Goal: Task Accomplishment & Management: Use online tool/utility

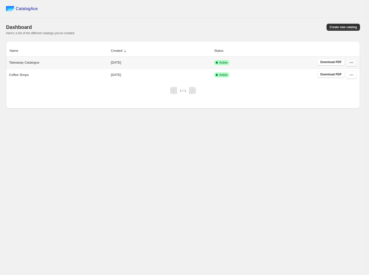
click at [352, 62] on icon "button" at bounding box center [351, 62] width 5 height 5
drag, startPoint x: 353, startPoint y: 74, endPoint x: 352, endPoint y: 98, distance: 24.2
click at [352, 98] on ul "View catalog View catalog links Duplicate Catalog Edit Restore version Delete R…" at bounding box center [349, 104] width 29 height 68
click at [352, 98] on span "Edit" at bounding box center [349, 99] width 26 height 5
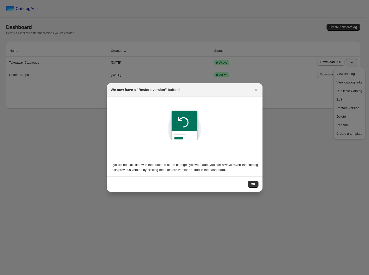
drag, startPoint x: 251, startPoint y: 186, endPoint x: 296, endPoint y: 194, distance: 45.2
click at [312, 275] on div "We now have a "Restore version" button! If you're not satisfied with the outcom…" at bounding box center [184, 275] width 369 height 0
click at [256, 90] on icon ":r9:" at bounding box center [256, 89] width 5 height 5
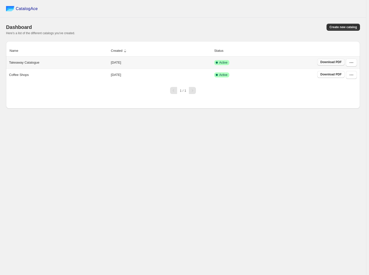
click at [334, 59] on link "Download PDF" at bounding box center [330, 62] width 27 height 7
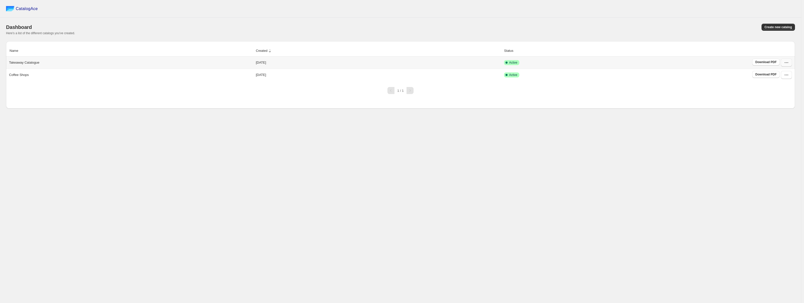
click at [369, 63] on icon "button" at bounding box center [786, 62] width 5 height 5
click at [369, 102] on button "Edit" at bounding box center [784, 99] width 29 height 8
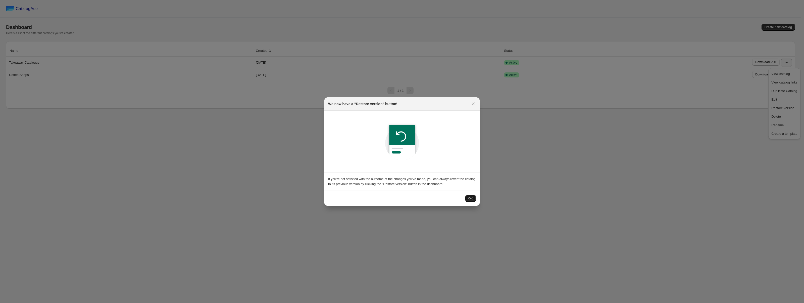
click at [369, 198] on span "OK" at bounding box center [470, 198] width 5 height 4
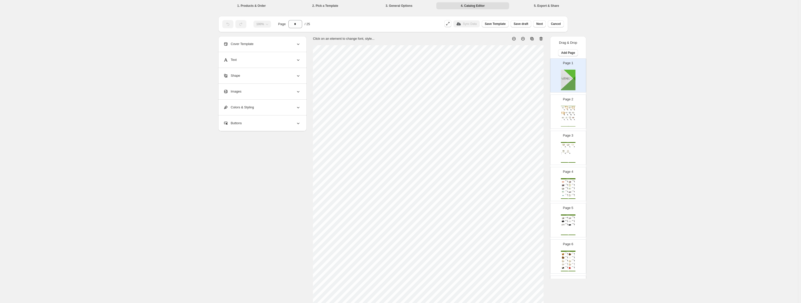
click at [369, 150] on div "Bagasse Boxes 500 pcs 6" x 6" Recyclable Bagasse Takeaway Burger Box SKU: 12399…" at bounding box center [568, 152] width 15 height 21
type input "*"
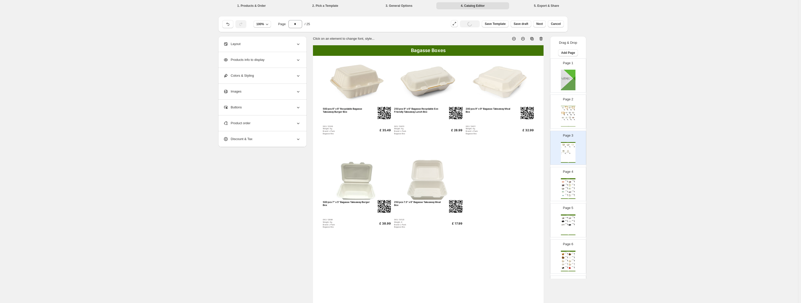
click at [369, 183] on img at bounding box center [428, 175] width 68 height 49
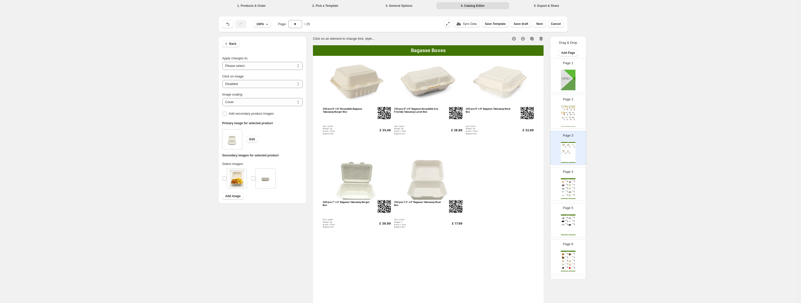
click at [236, 180] on img at bounding box center [236, 179] width 15 height 18
click at [264, 63] on select "**********" at bounding box center [262, 66] width 80 height 8
select select "**********"
click at [224, 62] on select "**********" at bounding box center [262, 66] width 80 height 8
click at [239, 112] on span "Add secondary product images" at bounding box center [251, 114] width 45 height 4
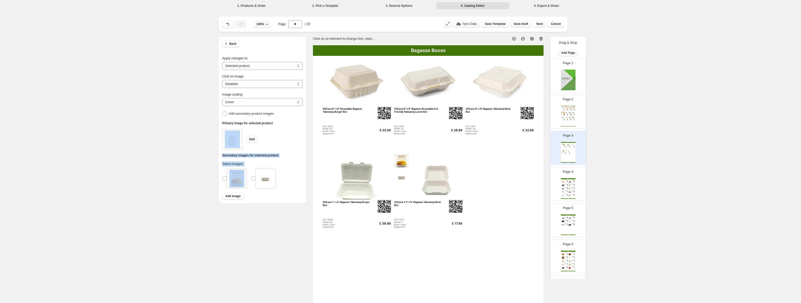
drag, startPoint x: 230, startPoint y: 178, endPoint x: 225, endPoint y: 135, distance: 42.5
click at [225, 135] on div "Primary image for selected product Edit Secondary images for selected product S…" at bounding box center [262, 161] width 88 height 84
click at [253, 141] on button "Edit" at bounding box center [253, 139] width 12 height 7
click at [260, 216] on div "**********" at bounding box center [399, 190] width 362 height 308
click at [369, 110] on div "1000 pcs No.1 Aluminium Foil Lids SKU: 10282 Weight: 4.483 Brand: L-Pack" at bounding box center [566, 110] width 3 height 2
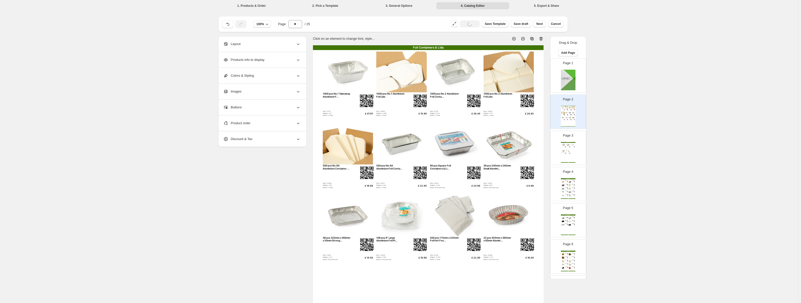
click at [261, 125] on div "Product order" at bounding box center [261, 123] width 77 height 16
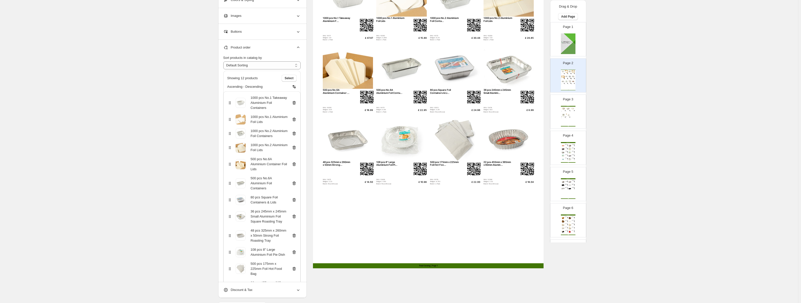
scroll to position [91, 0]
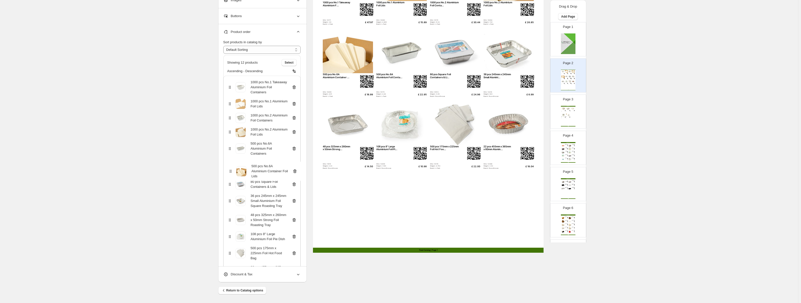
drag, startPoint x: 232, startPoint y: 154, endPoint x: 231, endPoint y: 172, distance: 18.4
click at [231, 173] on div "1000 pcs No.1 Takeaway Aluminium Foil Containers 1000 pcs No.1 Aluminium Foil L…" at bounding box center [261, 180] width 77 height 208
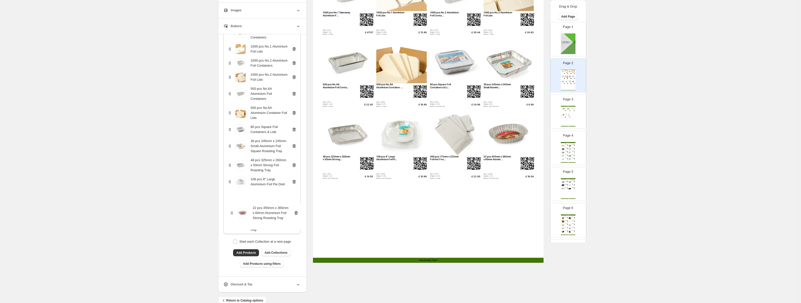
scroll to position [73, 0]
drag, startPoint x: 229, startPoint y: 232, endPoint x: 229, endPoint y: 197, distance: 35.4
click at [229, 197] on div "1000 pcs No.1 Takeaway Aluminium Foil Containers 1000 pcs No.1 Aluminium Foil L…" at bounding box center [261, 127] width 77 height 213
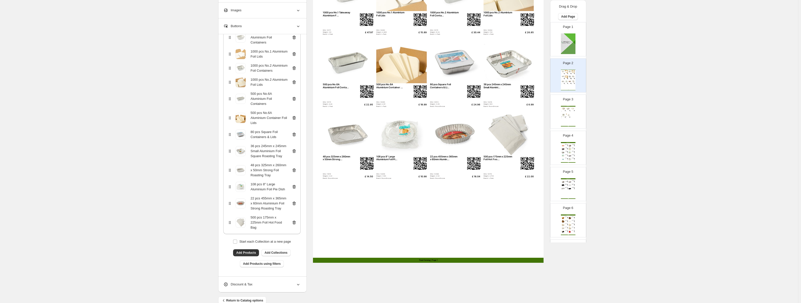
click at [369, 156] on div "**********" at bounding box center [399, 116] width 798 height 394
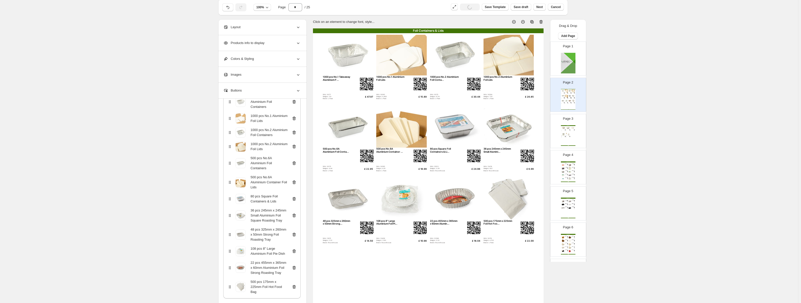
scroll to position [0, 0]
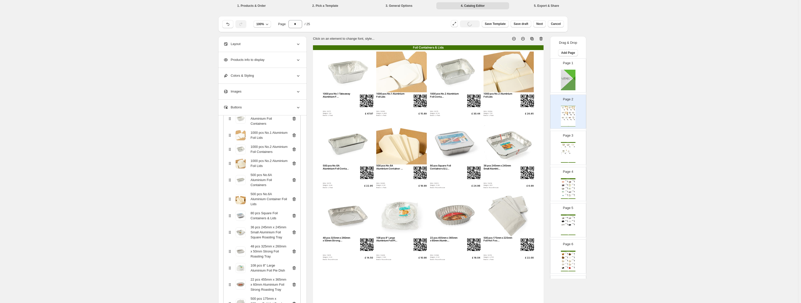
click at [369, 149] on div "Page 3 Bagasse Boxes 500 pcs 6" x 6" Recyclable Bagasse Takeaway Burger Box SKU…" at bounding box center [567, 146] width 32 height 34
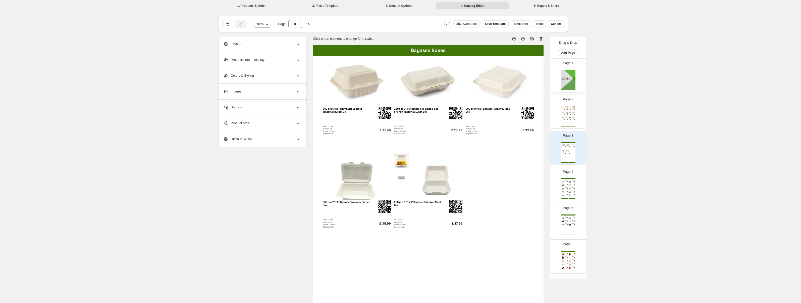
click at [369, 254] on div "160 pcs No.4 Kraft Brown Takeaway Leakproof Box SKU: 11575 Weight: 3.28g Brand:…" at bounding box center [573, 254] width 3 height 2
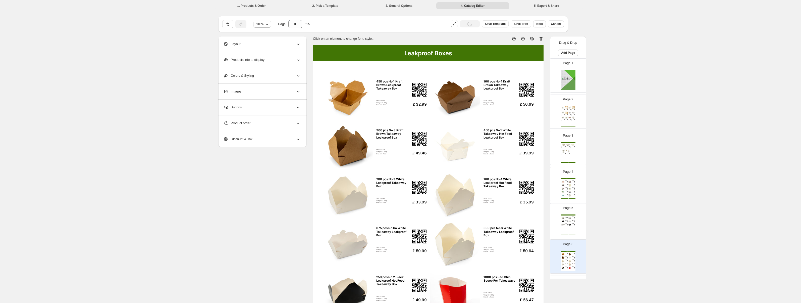
click at [369, 214] on div "Plastic Containers" at bounding box center [568, 214] width 15 height 1
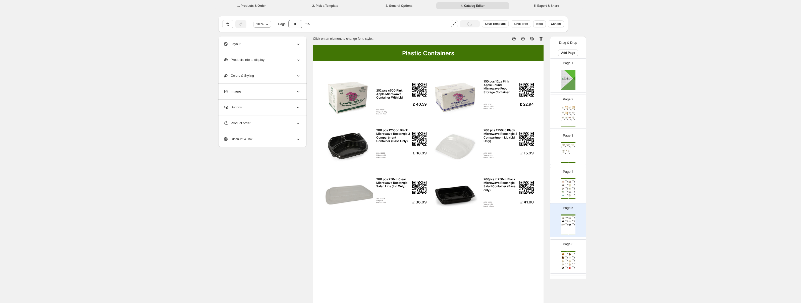
click at [369, 191] on div "Page 4 Plastic Containers 60 pcs 650ml Microwave Container With Coloured Lids S…" at bounding box center [569, 184] width 36 height 34
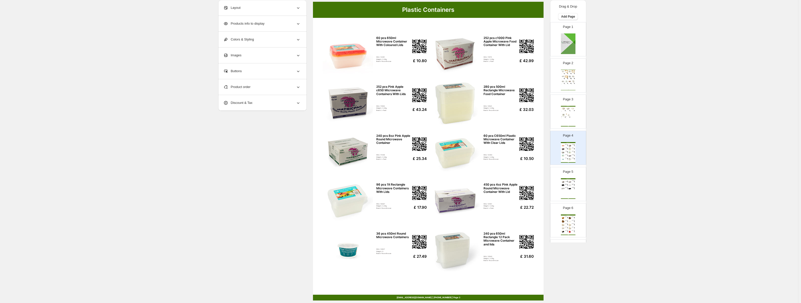
scroll to position [62, 0]
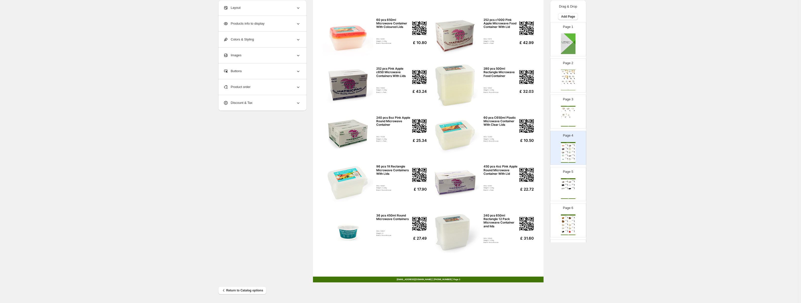
click at [369, 187] on div "260 pcs 750cc Clear Microwave Rectangle Salad Lids (Lid Only)" at bounding box center [566, 187] width 2 height 1
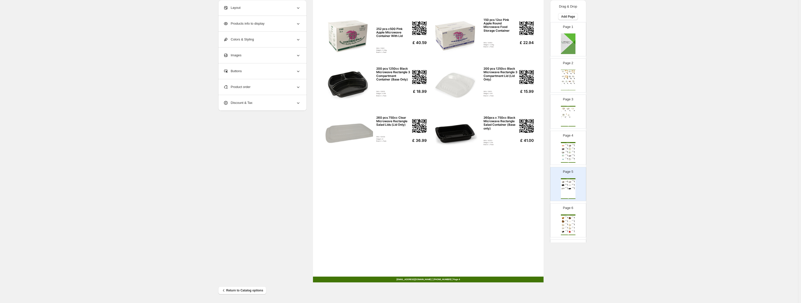
click at [257, 88] on div "Product order" at bounding box center [261, 87] width 77 height 16
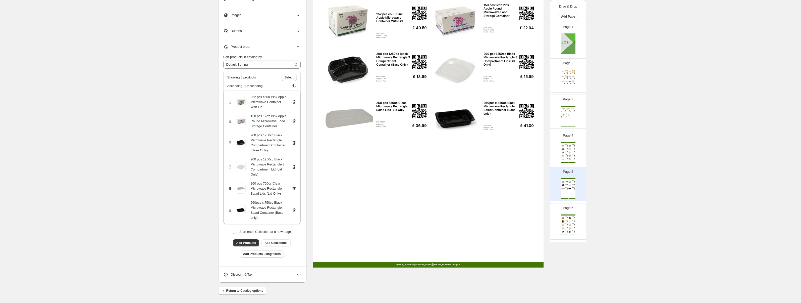
scroll to position [77, 0]
drag, startPoint x: 232, startPoint y: 144, endPoint x: 230, endPoint y: 168, distance: 24.7
click at [230, 168] on div "252 pcs c500 Pink Apple Microwave Container With Lid 150 pcs 12oz Pink Apple Ro…" at bounding box center [261, 157] width 77 height 134
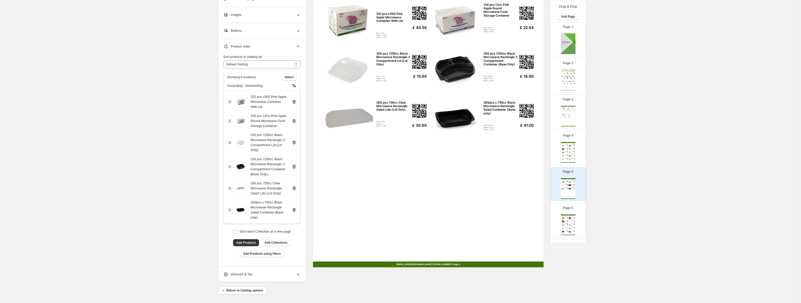
click at [182, 134] on div "**********" at bounding box center [399, 112] width 798 height 379
click at [347, 123] on img at bounding box center [348, 118] width 50 height 43
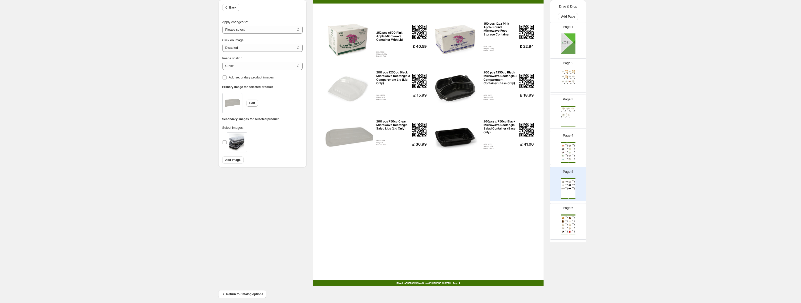
scroll to position [56, 0]
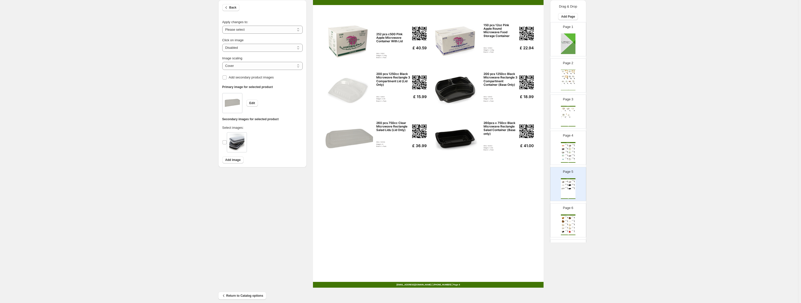
click at [369, 229] on div "Leakproof Boxes 450 pcs No.1 Kraft Brown Leakproof Takeaway Box SKU: 11549 Weig…" at bounding box center [568, 224] width 15 height 21
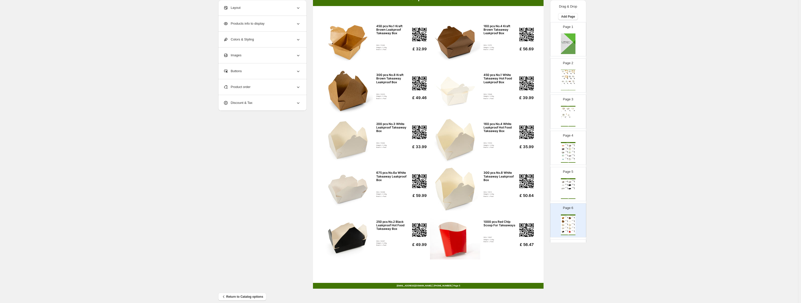
scroll to position [54, 0]
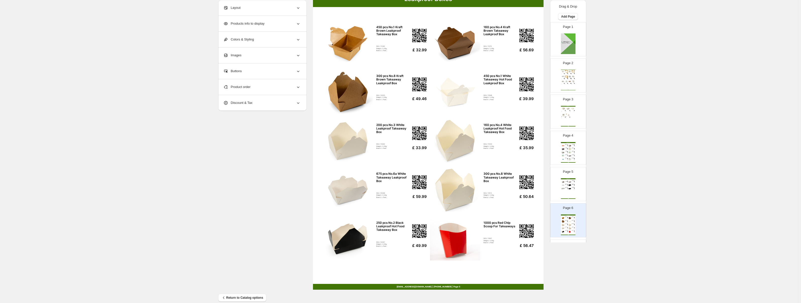
click at [275, 91] on div "Product order" at bounding box center [261, 87] width 77 height 16
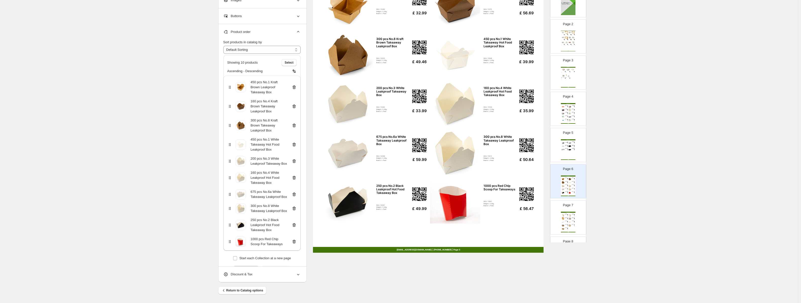
scroll to position [39, 0]
click at [369, 220] on div "Leakproof Boxes 500 pcs 16oz White Food Pail Leakproof Takeaway Noodle Box SKU:…" at bounding box center [568, 221] width 15 height 21
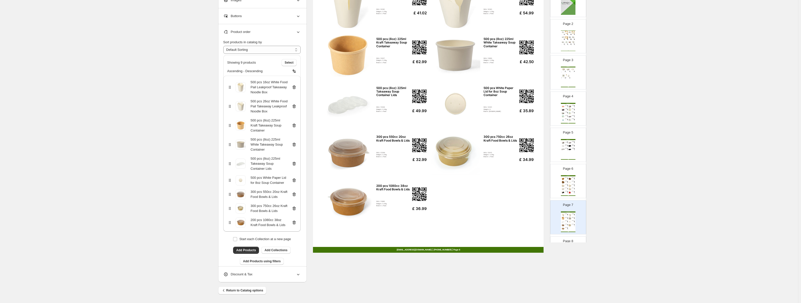
scroll to position [62, 0]
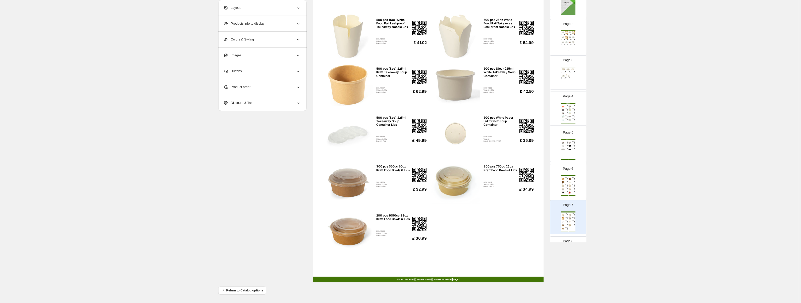
click at [369, 242] on p "Page 8" at bounding box center [568, 240] width 10 height 5
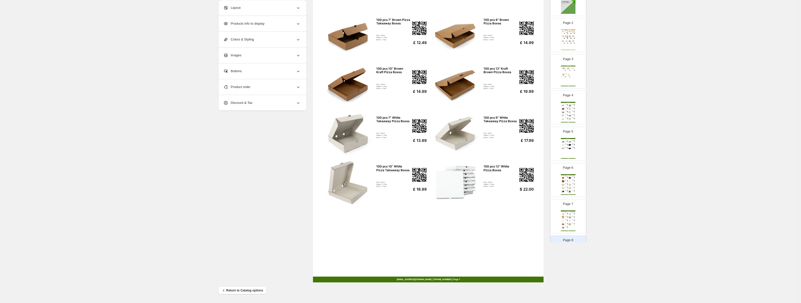
scroll to position [41, 0]
click at [369, 184] on img at bounding box center [455, 182] width 50 height 43
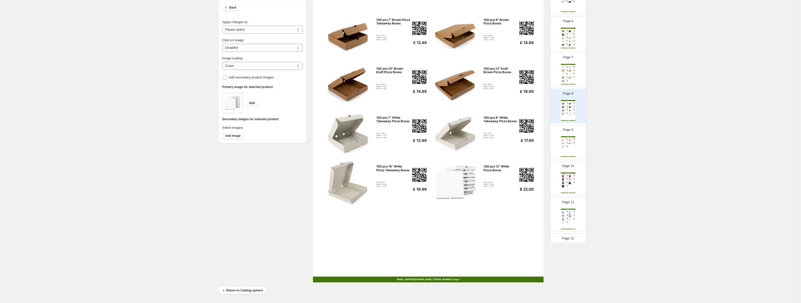
click at [369, 142] on div "4500 pcs (9 Packs of 500) Multi-Pack Wooden Eco Friendly Cutlery" at bounding box center [573, 142] width 2 height 1
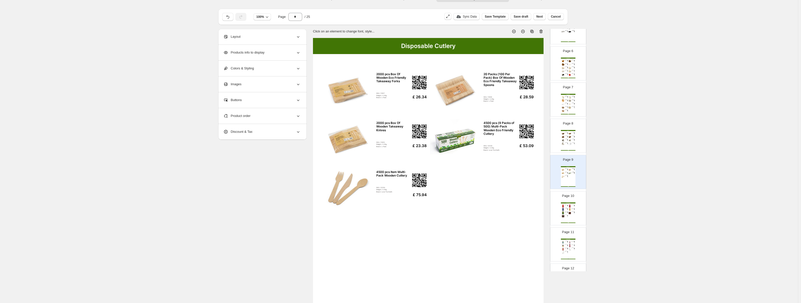
scroll to position [418, 0]
click at [369, 227] on img at bounding box center [569, 226] width 3 height 3
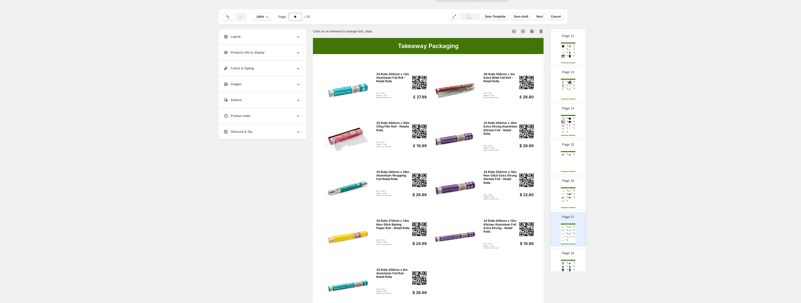
click at [369, 189] on div "Food Packaging (9") 230mm Square Pure Bleached Greaseproof Paper SKU: 11618 / 1…" at bounding box center [568, 197] width 15 height 21
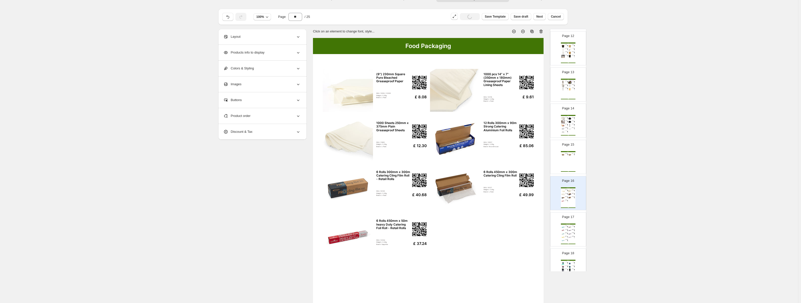
click at [369, 158] on div "Cup Holders 160 pcs 4 Cup Coffee Cup Drinks Carrier for Hot Drinks SKU: 12020 W…" at bounding box center [568, 161] width 15 height 21
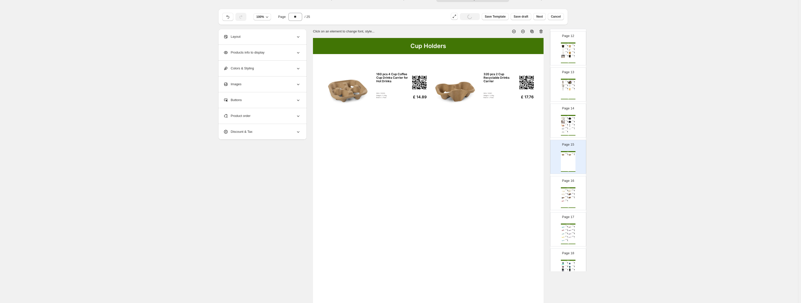
click at [369, 123] on div "Page 14 Lids 1000 pcs 4oz White Plastic Cup Lids SKU: 11704 Weight: 3.28g Brand…" at bounding box center [567, 119] width 32 height 34
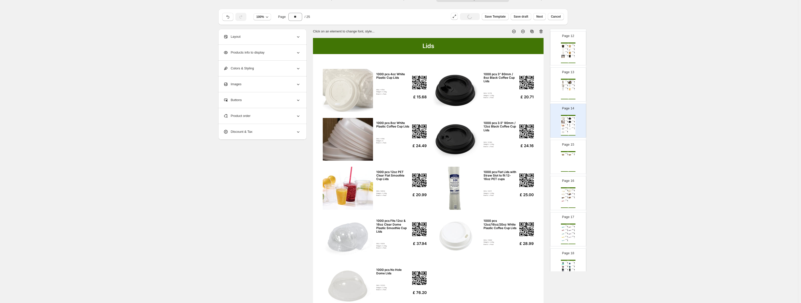
click at [369, 85] on img at bounding box center [563, 85] width 3 height 3
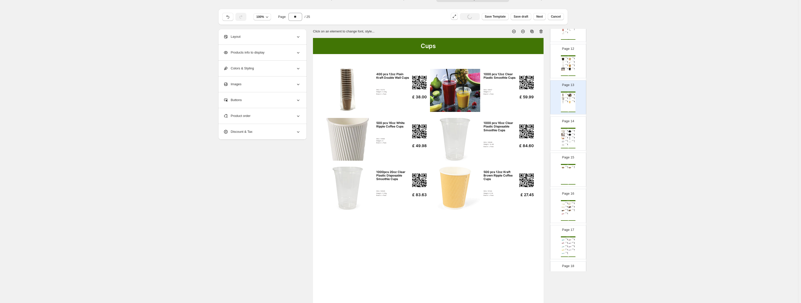
scroll to position [388, 0]
click at [369, 81] on img at bounding box center [563, 79] width 3 height 3
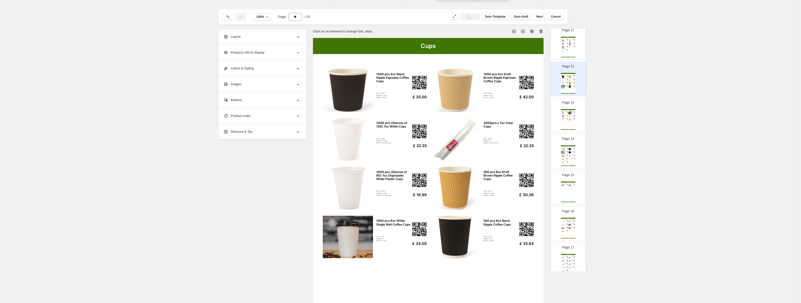
click at [369, 49] on div "Takeaway Packaging 6 x [PERSON_NAME] Yogurt & Mint Sauce (1L Bottles) SKU: 1278…" at bounding box center [568, 47] width 15 height 21
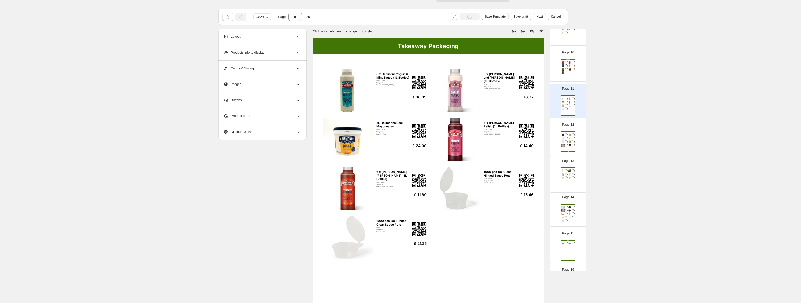
scroll to position [327, 0]
click at [369, 67] on div "200 x Harrisons Mayonnaise Sachets (10g)" at bounding box center [566, 67] width 2 height 0
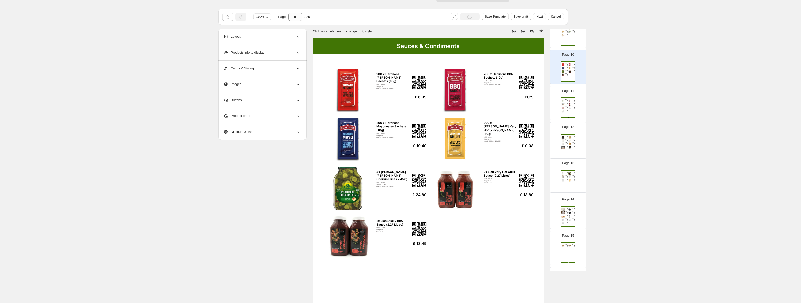
click at [246, 113] on div "Product order" at bounding box center [261, 116] width 77 height 16
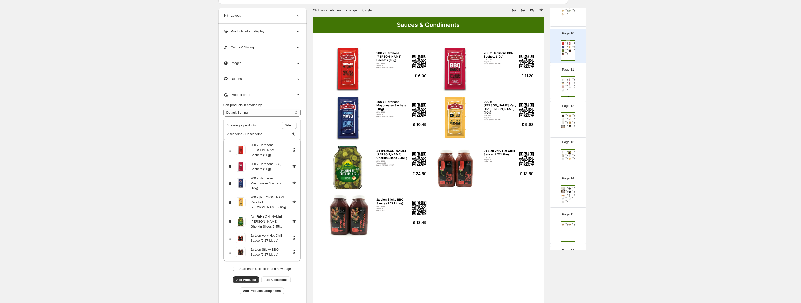
scroll to position [62, 0]
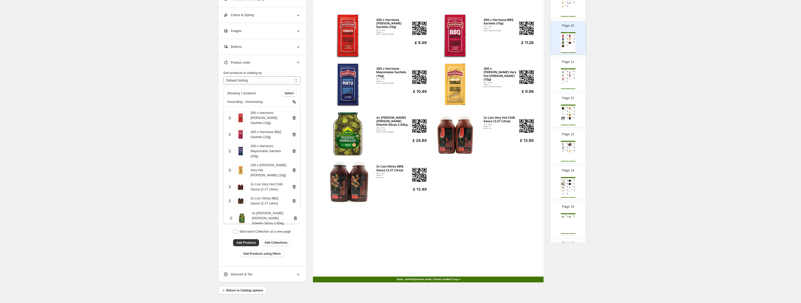
drag, startPoint x: 231, startPoint y: 187, endPoint x: 231, endPoint y: 217, distance: 30.2
click at [231, 217] on div "200 x Harrisons Tomato Ketchup Sachets (10g) 200 x Harrisons BBQ Sachets (10g) …" at bounding box center [261, 165] width 77 height 118
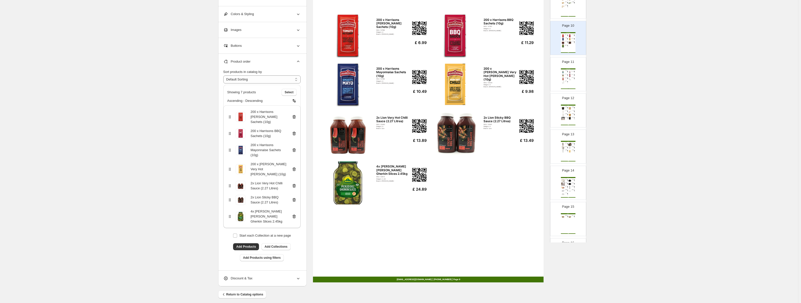
click at [369, 187] on img at bounding box center [569, 187] width 3 height 3
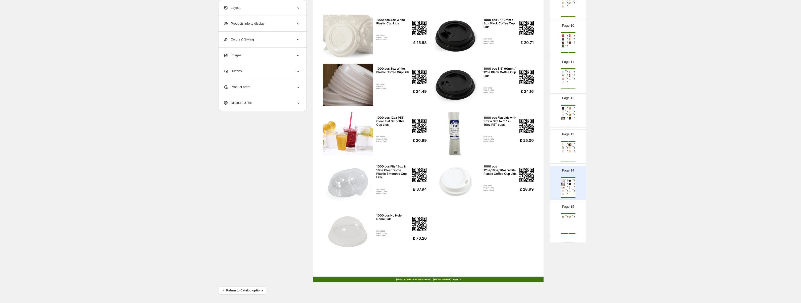
click at [369, 141] on div "Cups" at bounding box center [568, 141] width 15 height 1
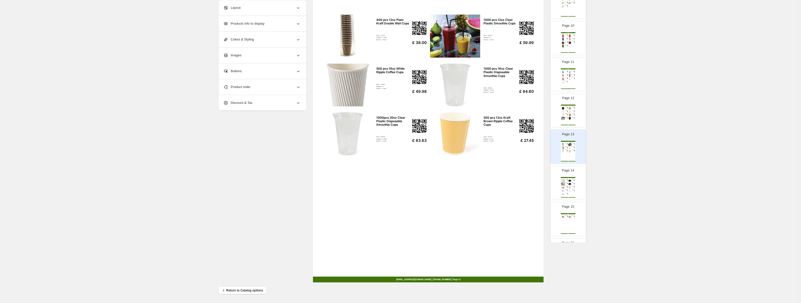
click at [369, 32] on div "Sauces & Condiments" at bounding box center [568, 32] width 15 height 1
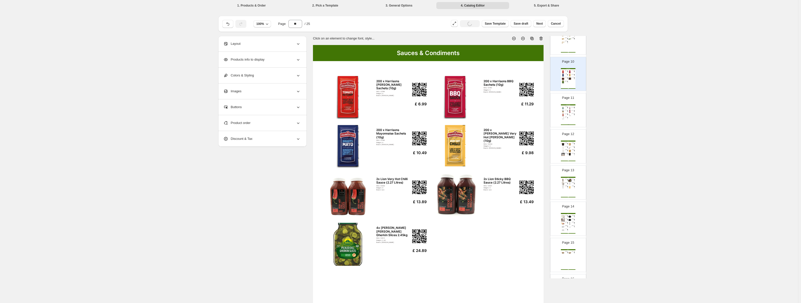
scroll to position [0, 0]
click at [369, 113] on img at bounding box center [563, 111] width 3 height 3
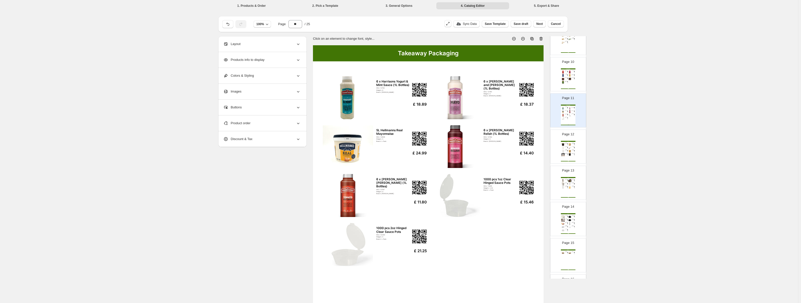
click at [236, 124] on span "Product order" at bounding box center [236, 123] width 27 height 5
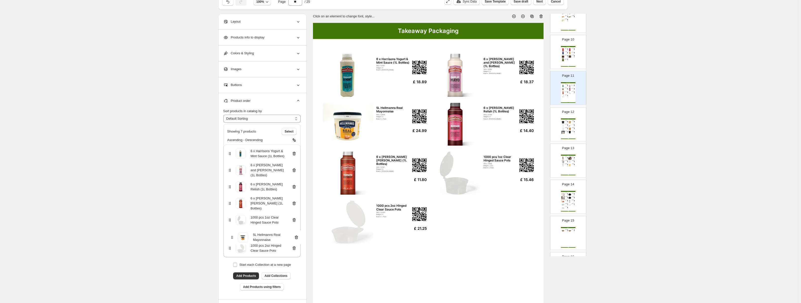
scroll to position [25, 0]
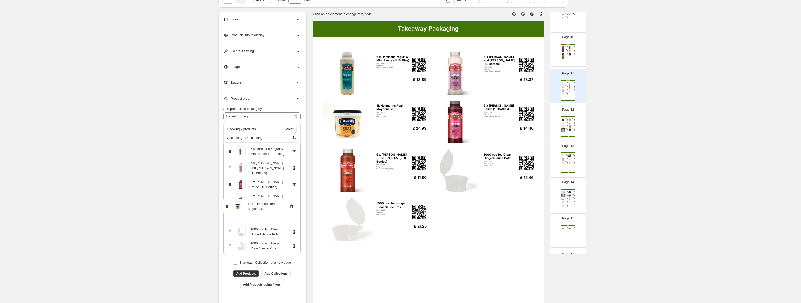
drag, startPoint x: 230, startPoint y: 205, endPoint x: 228, endPoint y: 209, distance: 4.6
click at [228, 209] on div "6 x Harrisons Yogurt & Mint Sauce (1L Bottles) 6 x [PERSON_NAME] Garlic and May…" at bounding box center [261, 198] width 77 height 113
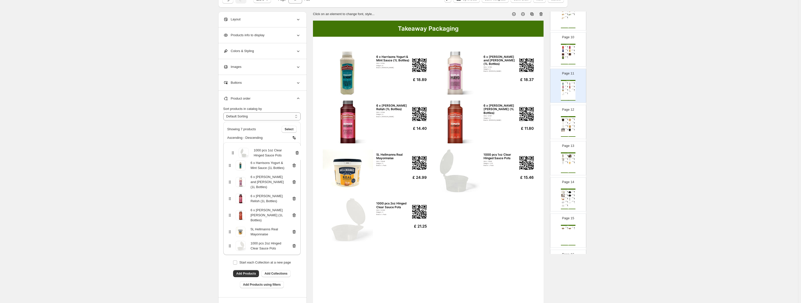
drag, startPoint x: 231, startPoint y: 222, endPoint x: 233, endPoint y: 151, distance: 70.9
click at [233, 151] on div "6 x Harrisons Yogurt & Mint Sauce (1L Bottles) 6 x [PERSON_NAME] Garlic and May…" at bounding box center [261, 198] width 77 height 113
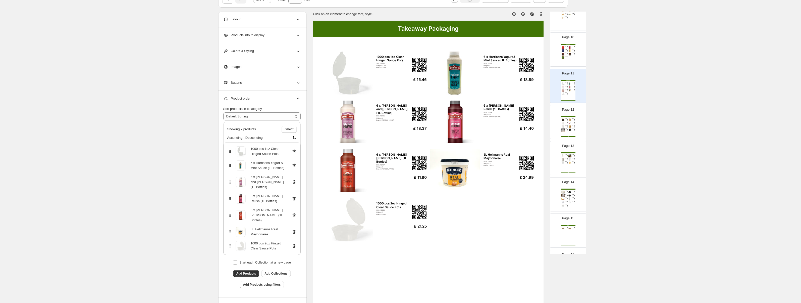
scroll to position [26, 0]
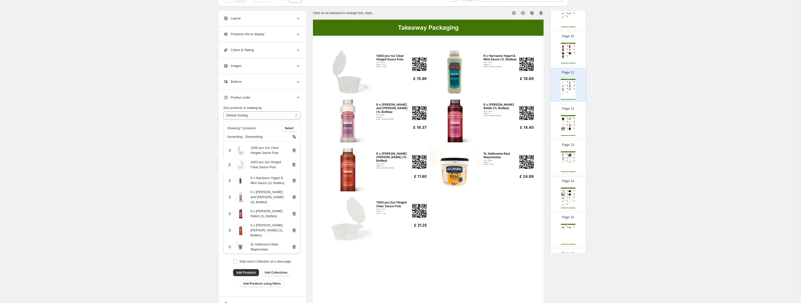
drag, startPoint x: 231, startPoint y: 236, endPoint x: 229, endPoint y: 162, distance: 74.1
click at [229, 162] on div "1000 pcs 1oz Clear Hinged Sauce Pots 6 x Harrisons Yogurt & Mint Sauce (1L Bott…" at bounding box center [261, 197] width 77 height 113
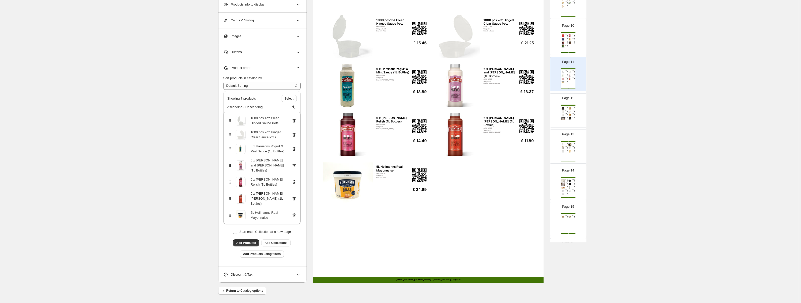
scroll to position [62, 0]
click at [369, 115] on img at bounding box center [563, 114] width 3 height 3
type input "**"
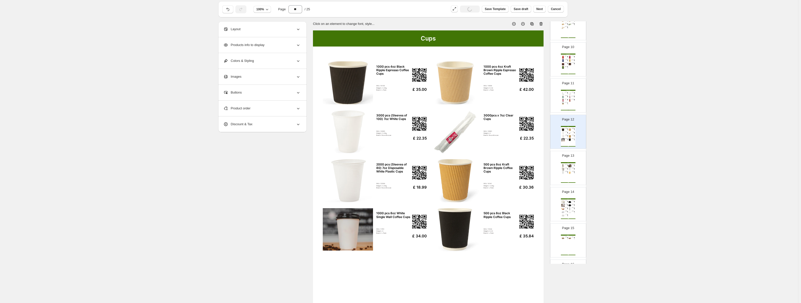
scroll to position [0, 0]
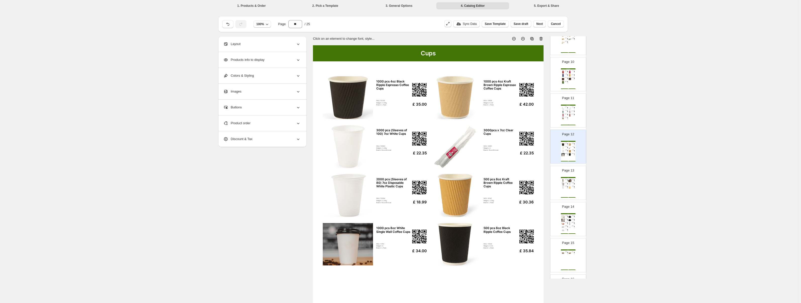
click at [369, 151] on img at bounding box center [455, 146] width 50 height 43
click at [233, 115] on span "Add secondary product images" at bounding box center [251, 114] width 45 height 4
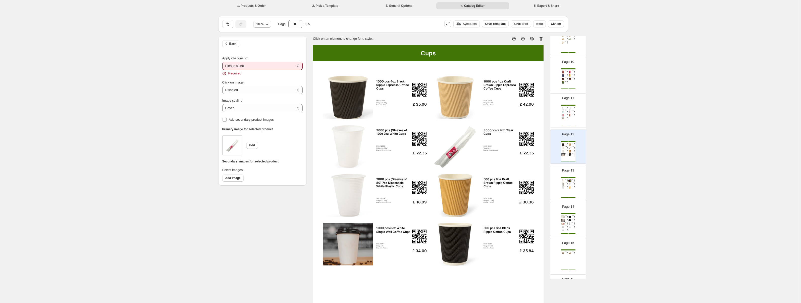
click at [265, 65] on select "**********" at bounding box center [262, 66] width 80 height 8
select select "**********"
click at [224, 62] on select "**********" at bounding box center [262, 66] width 80 height 8
click at [230, 114] on label "Add secondary product images" at bounding box center [248, 113] width 52 height 7
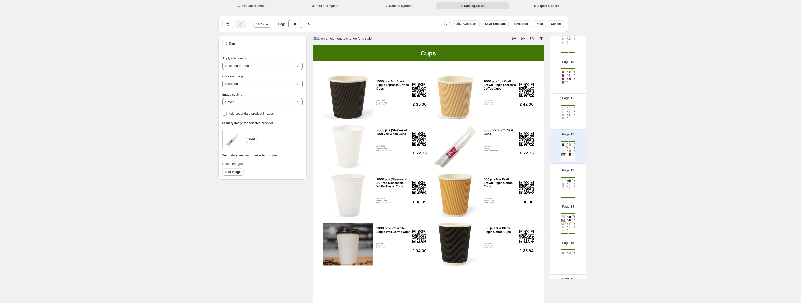
click at [369, 172] on p "Page 13" at bounding box center [568, 170] width 12 height 5
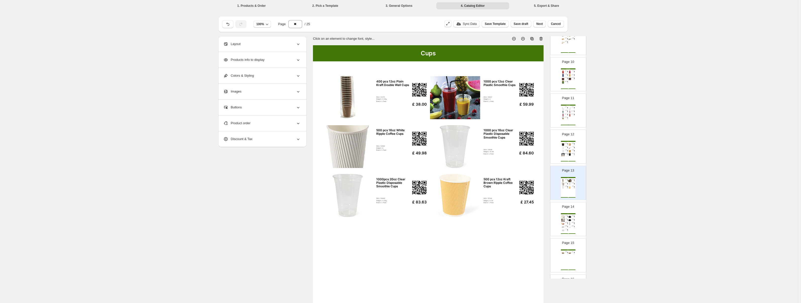
click at [369, 147] on div "3000 pcs (Sleeves of 100) 7oz White Cups" at bounding box center [566, 147] width 2 height 1
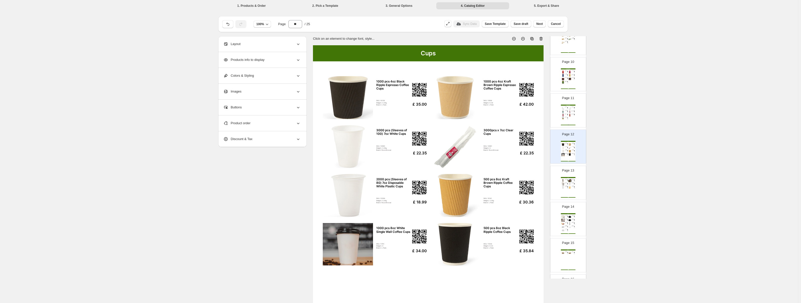
click at [369, 181] on div "Cups 400 pcs 12oz Plain Kraft Double Wall Cups SKU: 12273 Weight: 3.28g Brand: …" at bounding box center [568, 187] width 15 height 21
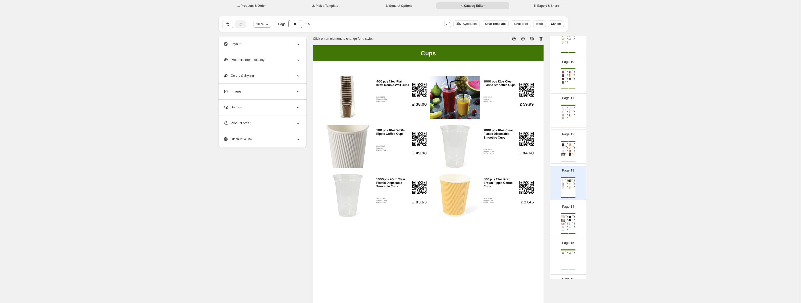
click at [289, 125] on div "Product order" at bounding box center [261, 123] width 77 height 16
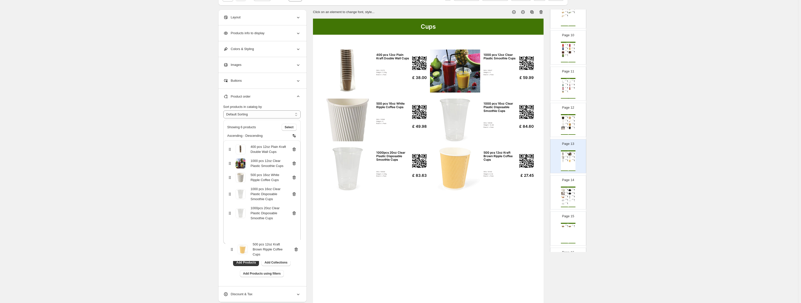
scroll to position [30, 0]
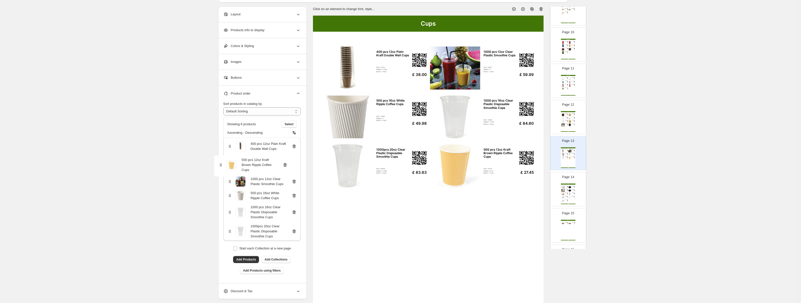
drag, startPoint x: 230, startPoint y: 259, endPoint x: 220, endPoint y: 164, distance: 95.8
click at [220, 164] on div "**********" at bounding box center [262, 185] width 88 height 198
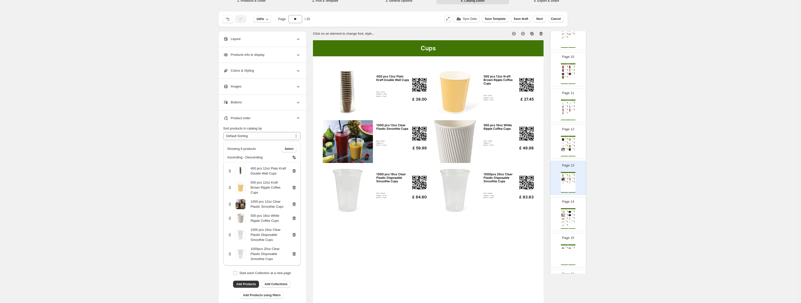
scroll to position [0, 0]
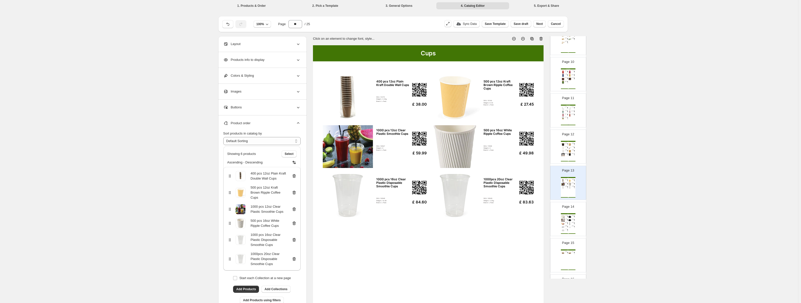
click at [369, 153] on div "Page 12 Cups 1000 pcs 4oz Black Ripple Espresso Coffee Cups SKU: 10139 Weight: …" at bounding box center [567, 145] width 32 height 34
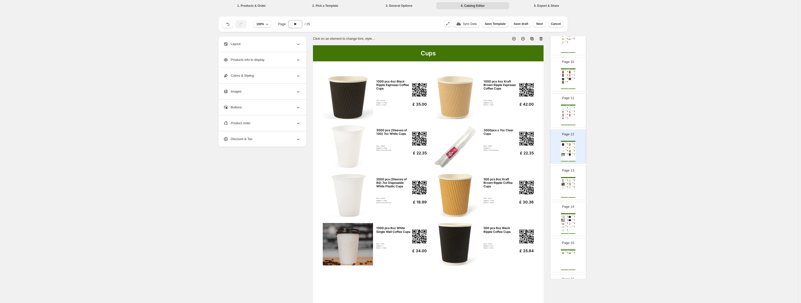
click at [369, 107] on div "1000 pcs 2oz Hinged Clear Sauce Pots" at bounding box center [573, 107] width 2 height 1
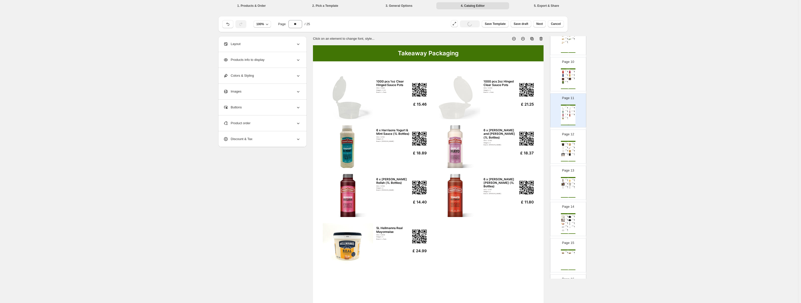
click at [369, 158] on div "Cups 1000 pcs 4oz Black Ripple Espresso Coffee Cups SKU: 10139 Weight: 3.28g Br…" at bounding box center [568, 151] width 15 height 21
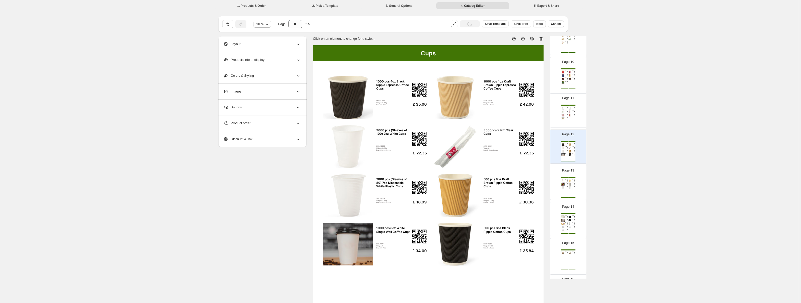
click at [369, 178] on div "Cups 400 pcs 12oz Plain Kraft Double Wall Cups SKU: 12273 Weight: 3.28g Brand: …" at bounding box center [568, 187] width 15 height 21
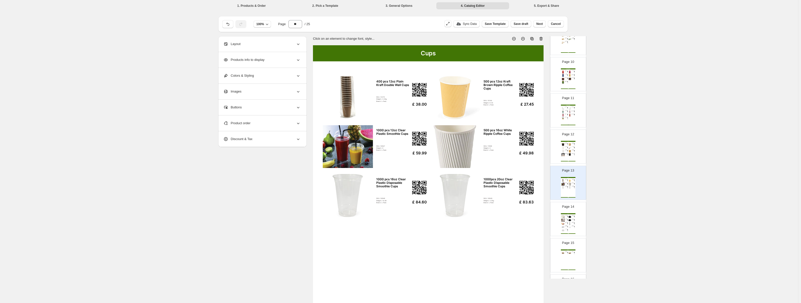
click at [369, 225] on div "Lids 1000 pcs 4oz White Plastic Cup Lids SKU: 11704 Weight: 3.28g Brand: L-Pack…" at bounding box center [568, 223] width 15 height 21
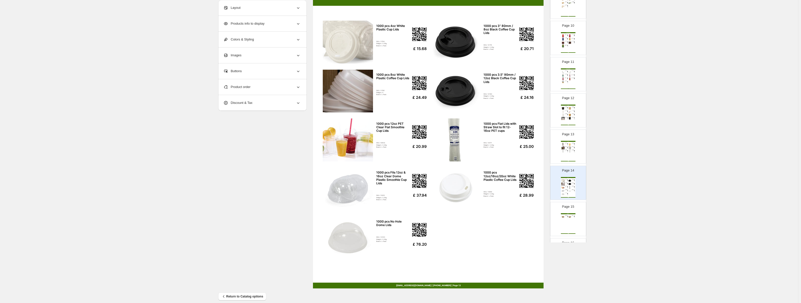
scroll to position [62, 0]
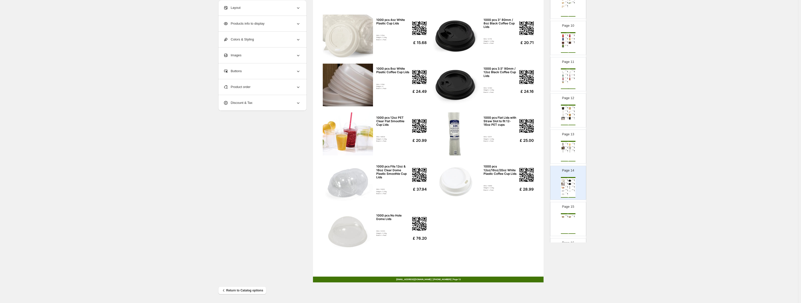
click at [369, 210] on div "Page 15 Cup Holders 160 pcs 4 Cup Coffee Cup Drinks Carrier for Hot Drinks SKU:…" at bounding box center [567, 217] width 32 height 34
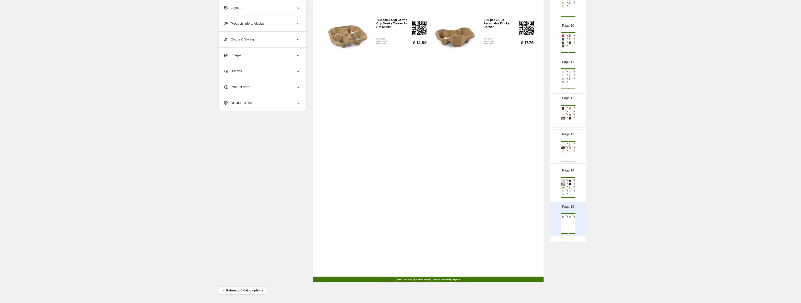
click at [369, 188] on div "Lids 1000 pcs 4oz White Plastic Cup Lids SKU: 11704 Weight: 3.28g Brand: L-Pack…" at bounding box center [568, 187] width 15 height 21
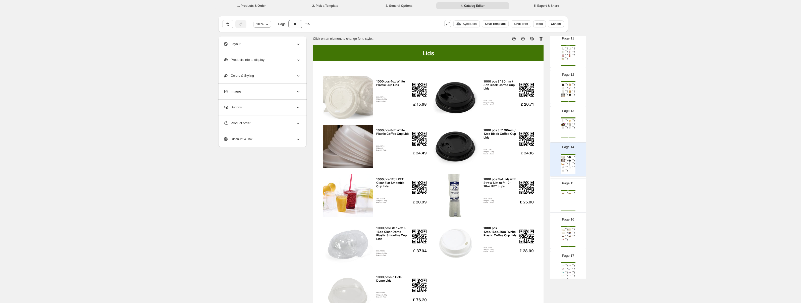
scroll to position [398, 0]
click at [369, 177] on div "Page 15 Cup Holders 160 pcs 4 Cup Coffee Cup Drinks Carrier for Hot Drinks SKU:…" at bounding box center [567, 182] width 32 height 34
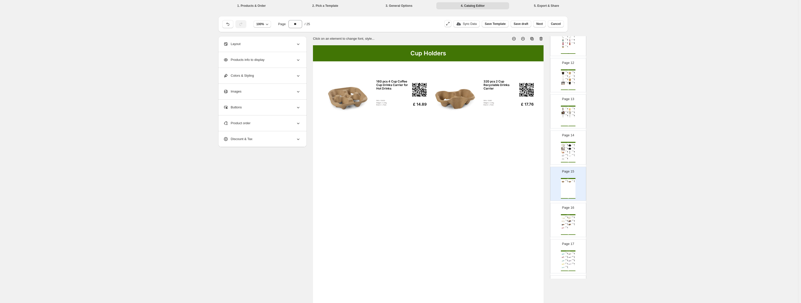
click at [369, 146] on img at bounding box center [569, 145] width 3 height 3
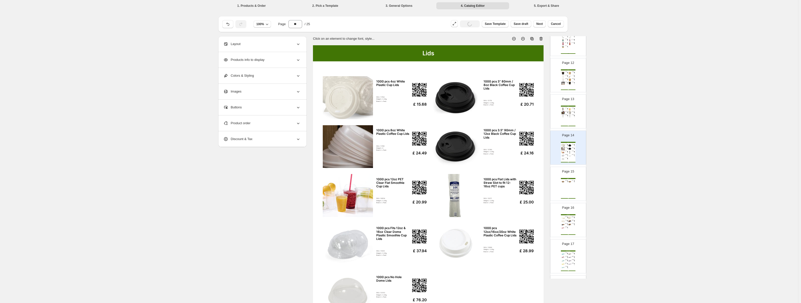
click at [369, 111] on img at bounding box center [569, 112] width 3 height 3
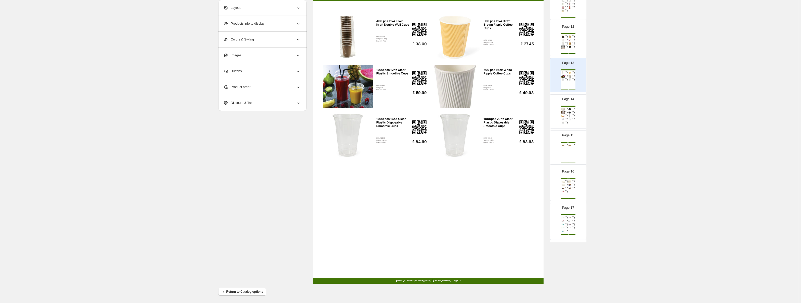
scroll to position [62, 0]
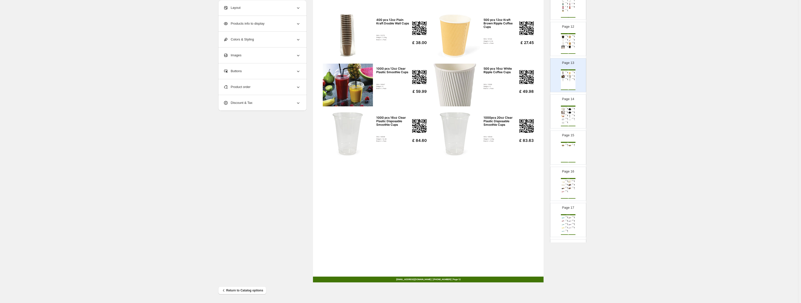
click at [369, 190] on div "Food Packaging (9") 230mm Square Pure Bleached Greaseproof Paper SKU: 11618 / 1…" at bounding box center [568, 188] width 15 height 21
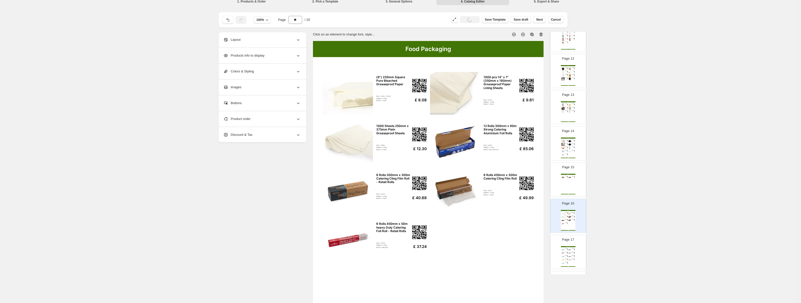
scroll to position [0, 0]
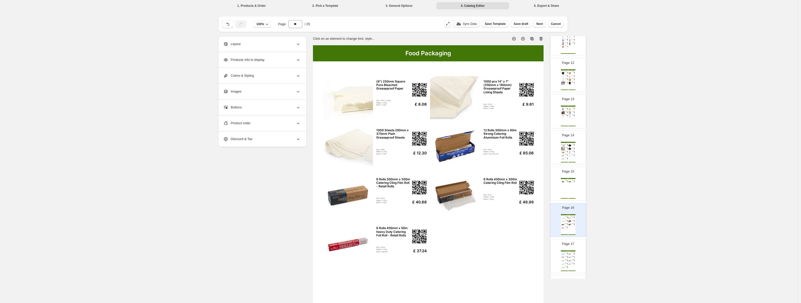
click at [369, 252] on div "Page 17 Takeaway Packaging 35 Rolls 300mm x 12m Aluminium Foil Roll - Retail Ro…" at bounding box center [567, 254] width 32 height 34
type input "**"
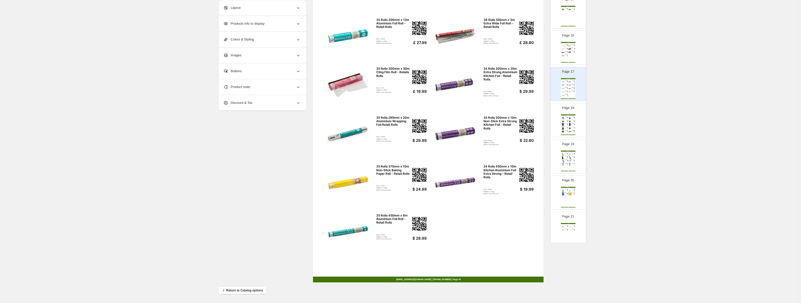
scroll to position [525, 0]
